Goal: Find contact information: Find contact information

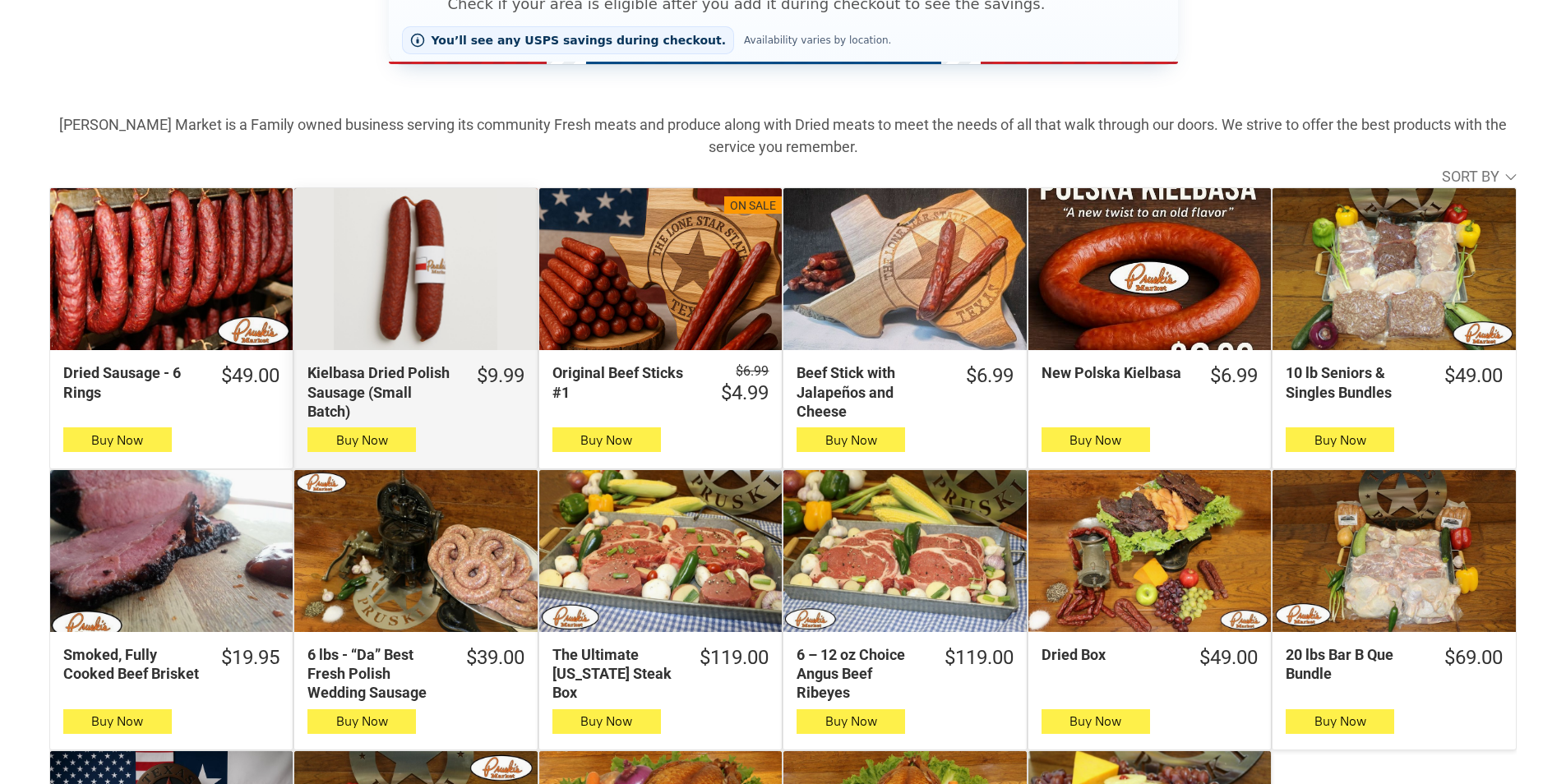
scroll to position [411, 0]
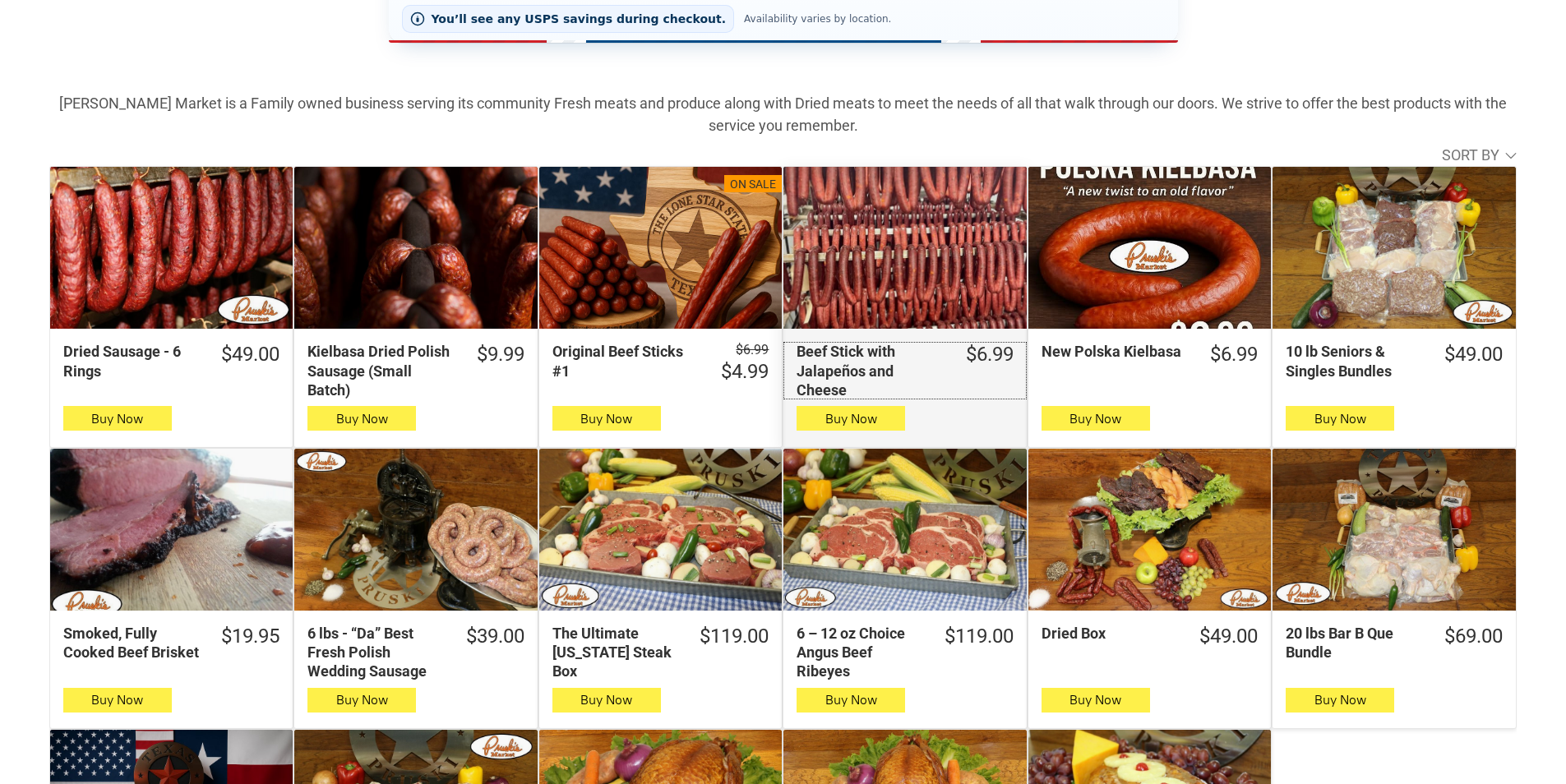
click at [891, 388] on div "Beef Stick with Jalapeños and Cheese" at bounding box center [869, 371] width 147 height 58
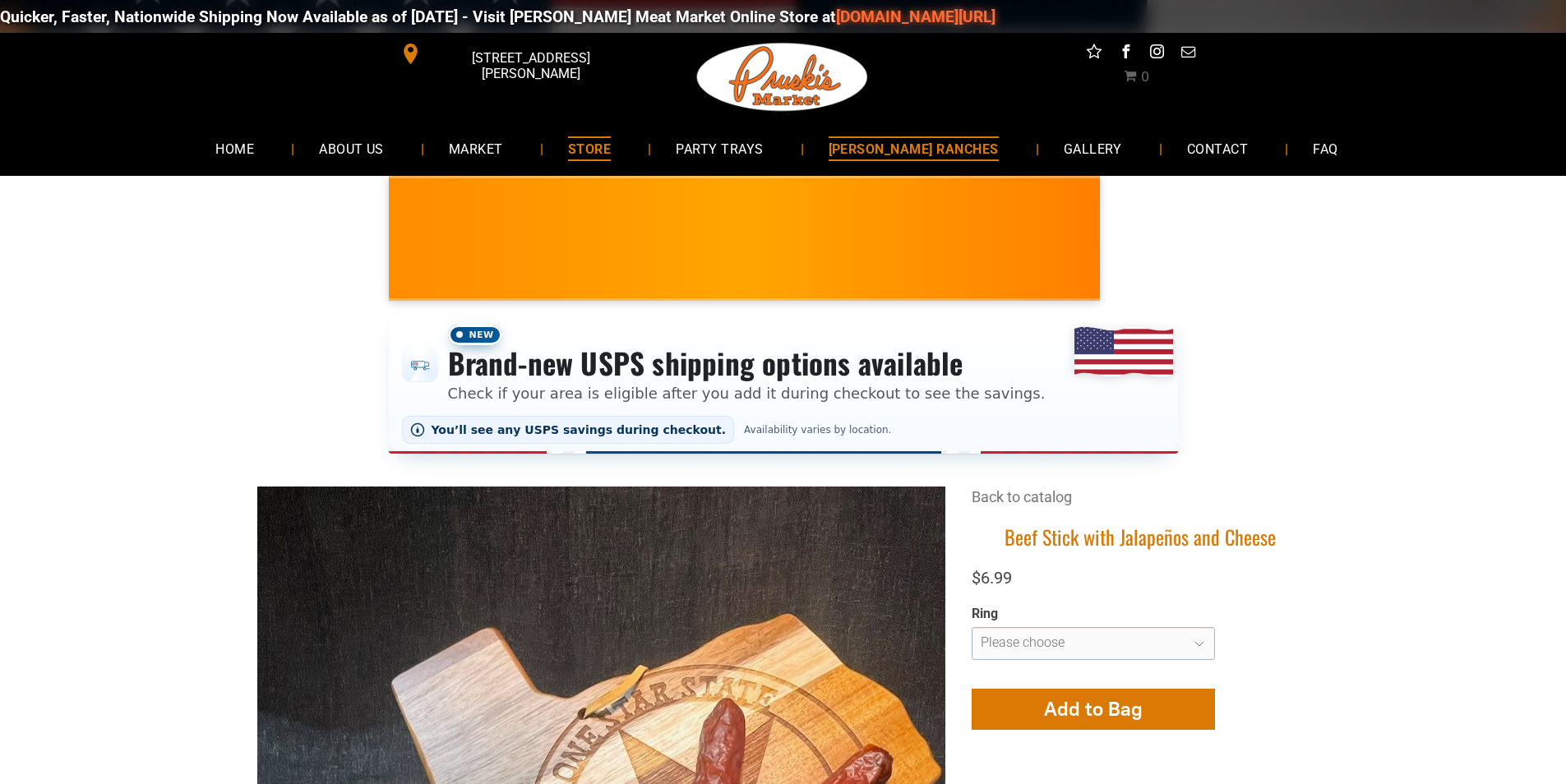
click at [848, 132] on link "[PERSON_NAME] RANCHES" at bounding box center [914, 148] width 220 height 43
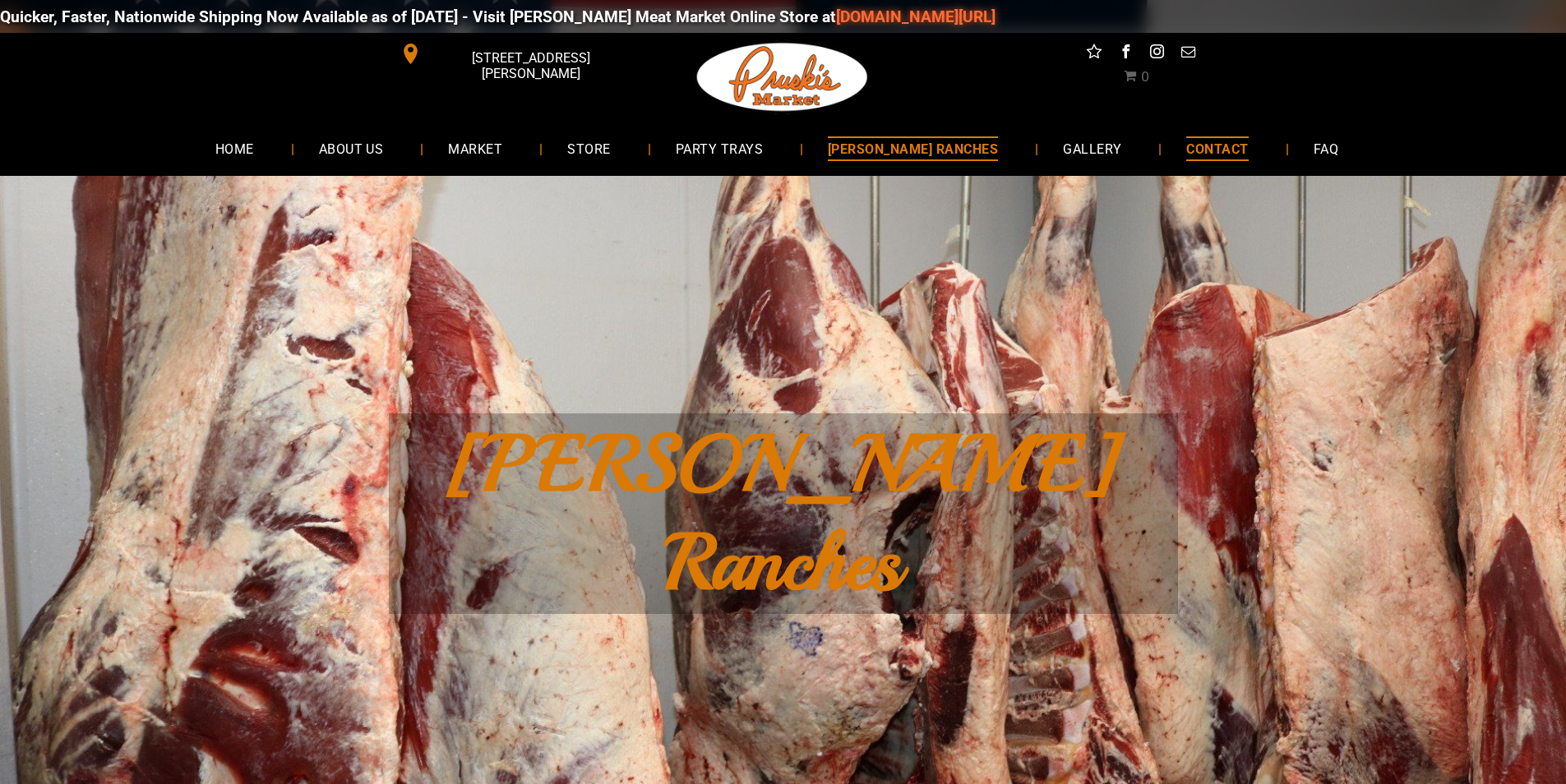
click at [1186, 154] on span "CONTACT" at bounding box center [1217, 148] width 61 height 24
